Goal: Information Seeking & Learning: Learn about a topic

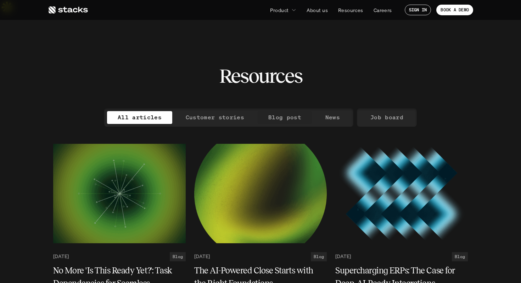
click at [290, 112] on p "Blog post" at bounding box center [284, 117] width 33 height 10
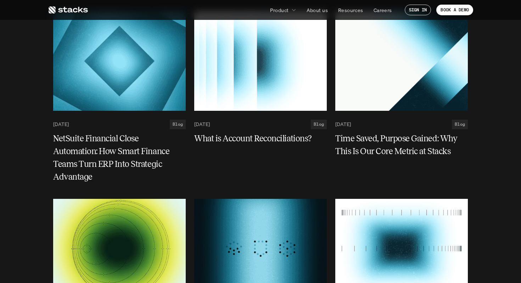
scroll to position [876, 0]
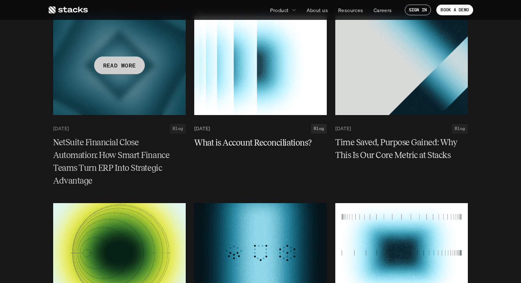
click at [86, 138] on h5 "NetSuite Financial Close Automation: How Smart Finance Teams Turn ERP Into Stra…" at bounding box center [115, 161] width 124 height 51
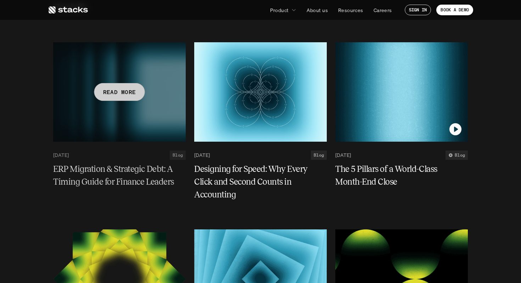
scroll to position [287, 0]
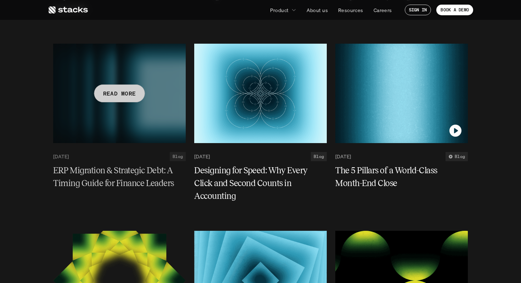
click at [137, 121] on div at bounding box center [119, 93] width 133 height 99
